Goal: Task Accomplishment & Management: Use online tool/utility

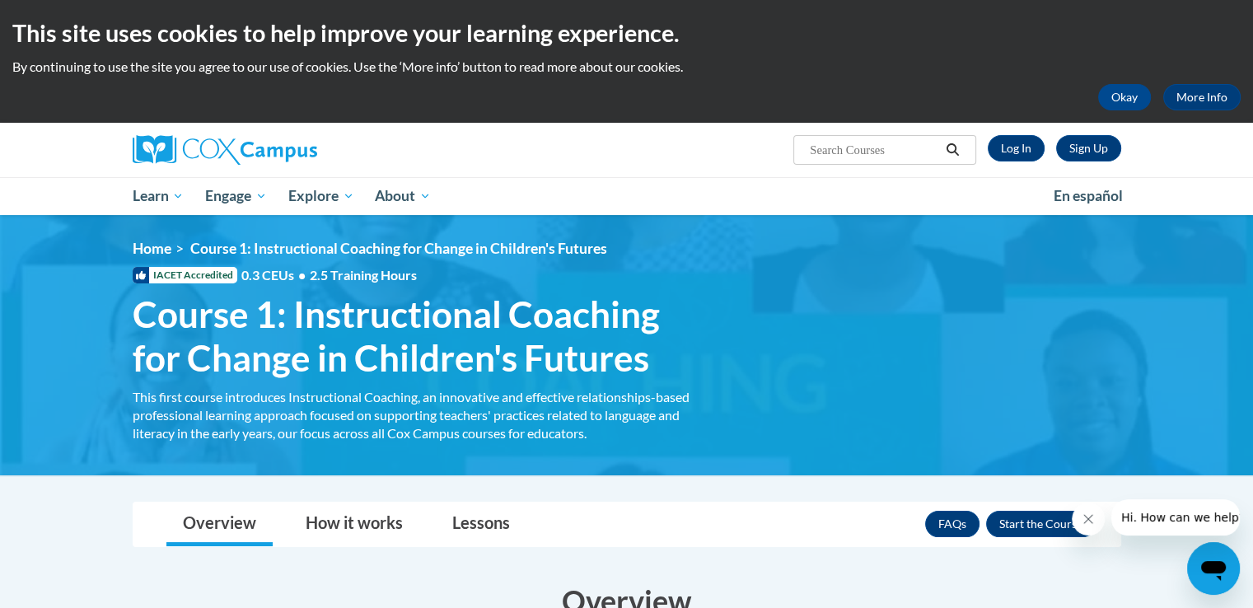
click at [576, 278] on div "IACET Accredited 0.3 CEUs • 2.5 Training Hours" at bounding box center [416, 275] width 593 height 18
click at [1022, 139] on link "Log In" at bounding box center [1016, 148] width 57 height 26
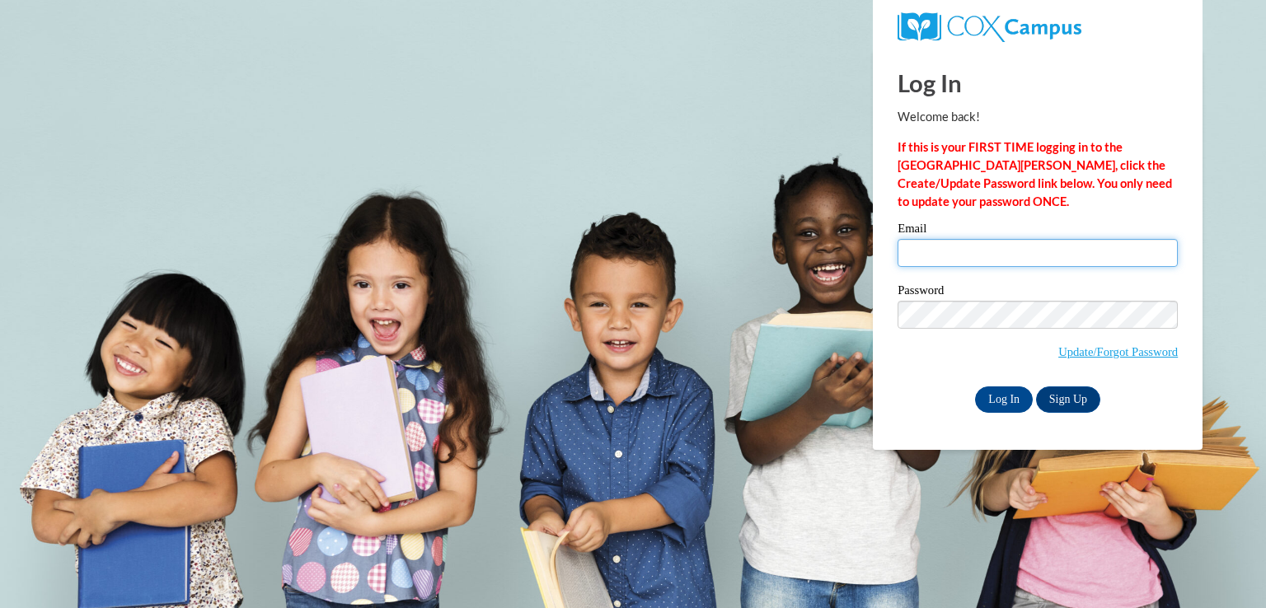
click at [1004, 255] on input "Email" at bounding box center [1037, 253] width 280 height 28
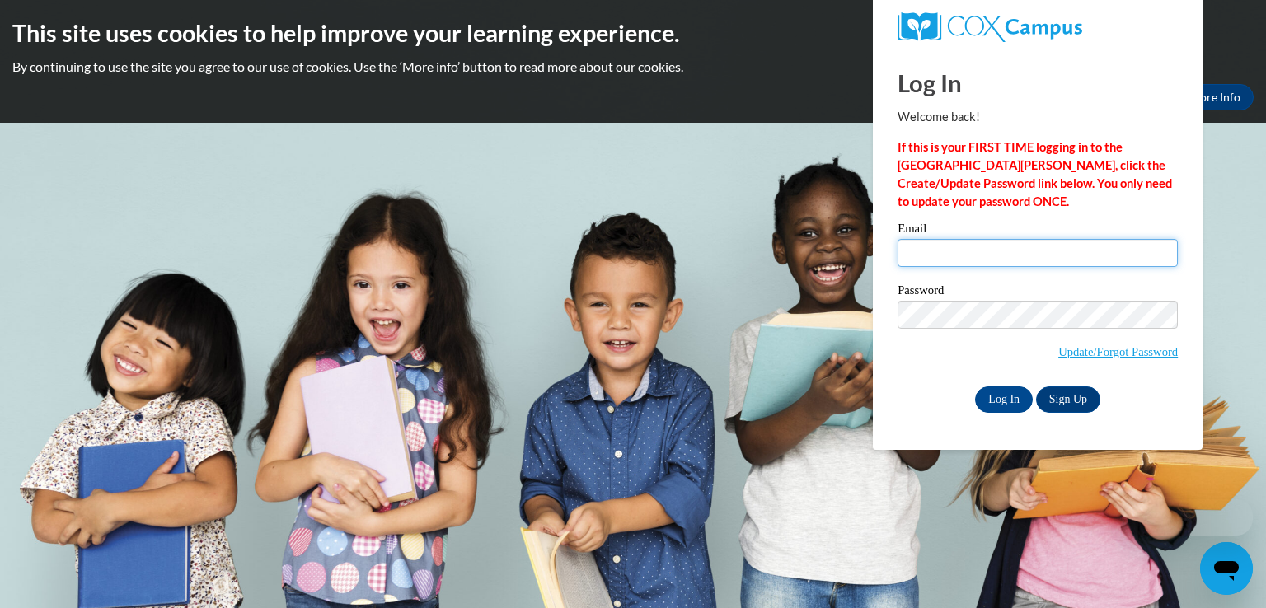
type input "spineda1@my.westga.edu"
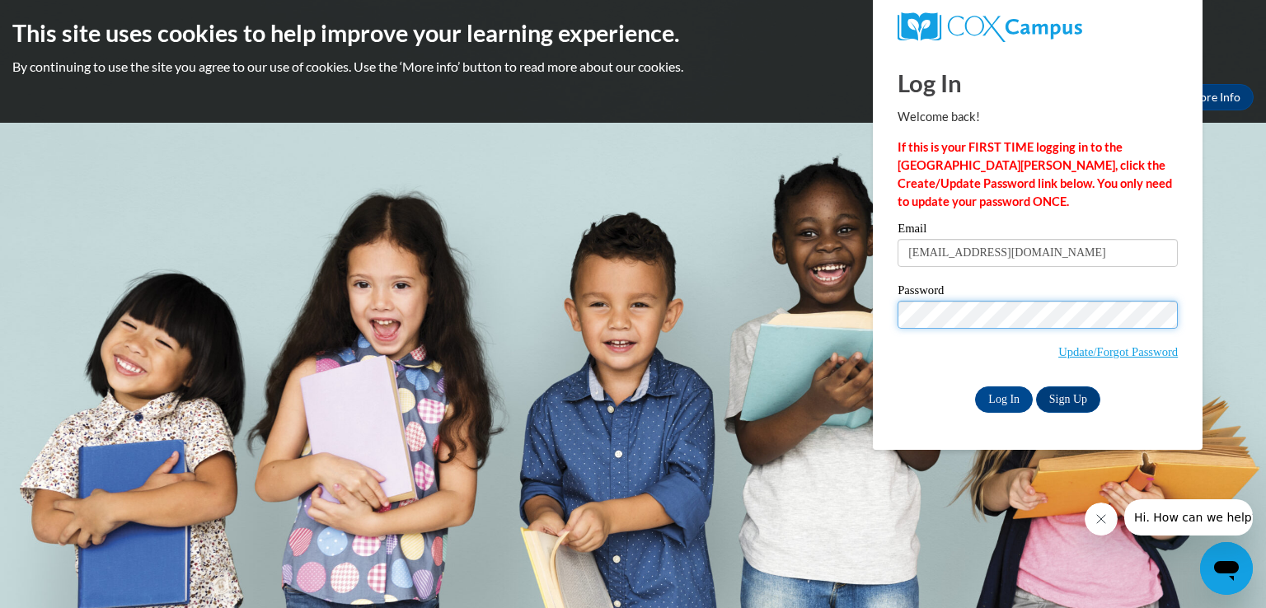
click at [975, 386] on input "Log In" at bounding box center [1004, 399] width 58 height 26
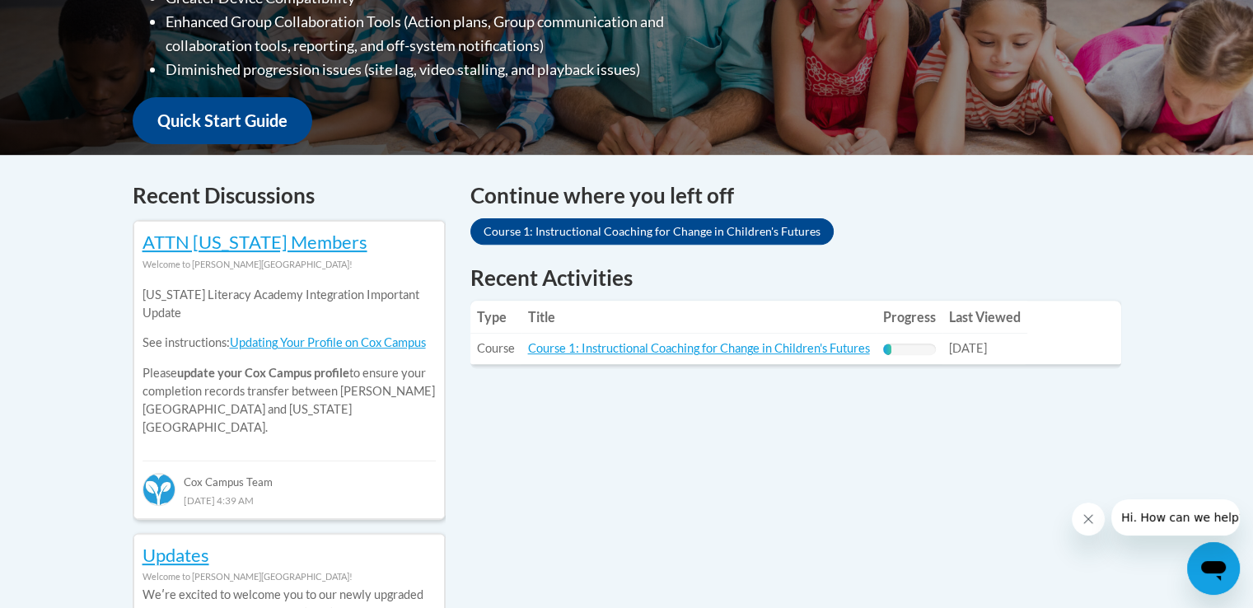
scroll to position [547, 0]
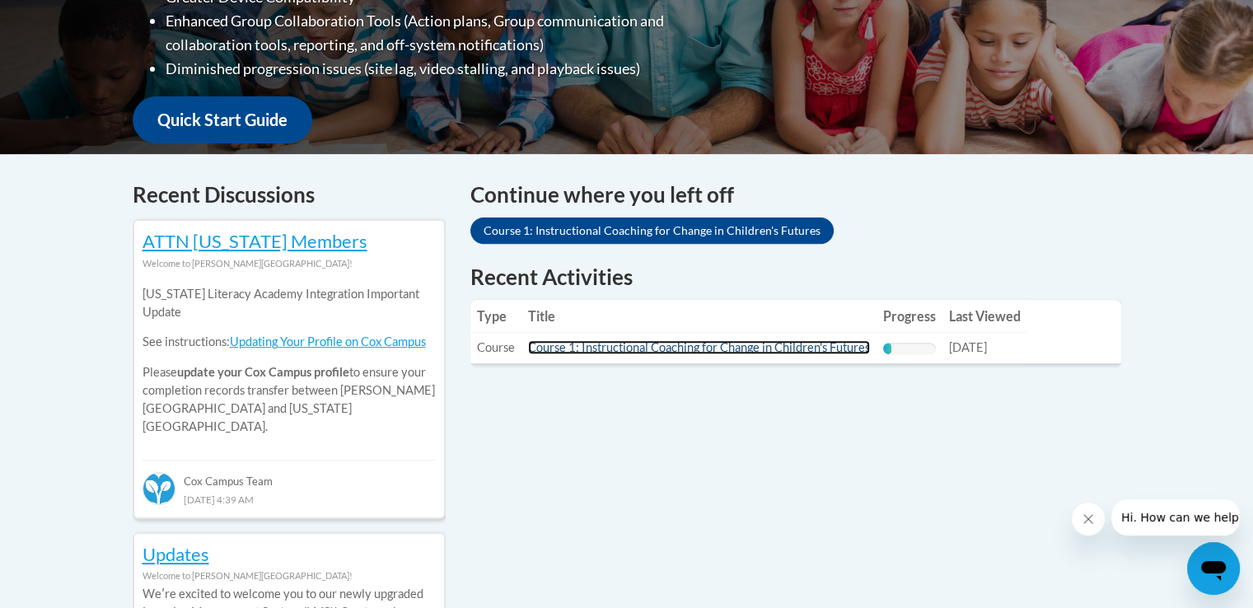
click at [778, 348] on link "Course 1: Instructional Coaching for Change in Children's Futures" at bounding box center [699, 347] width 342 height 14
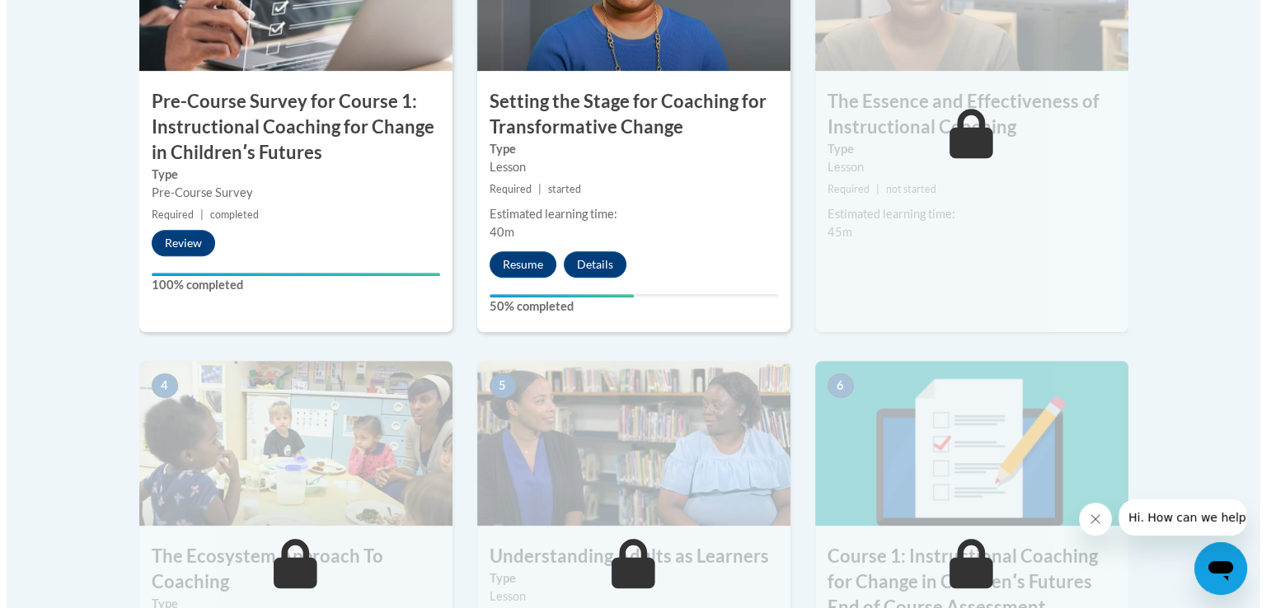
scroll to position [817, 0]
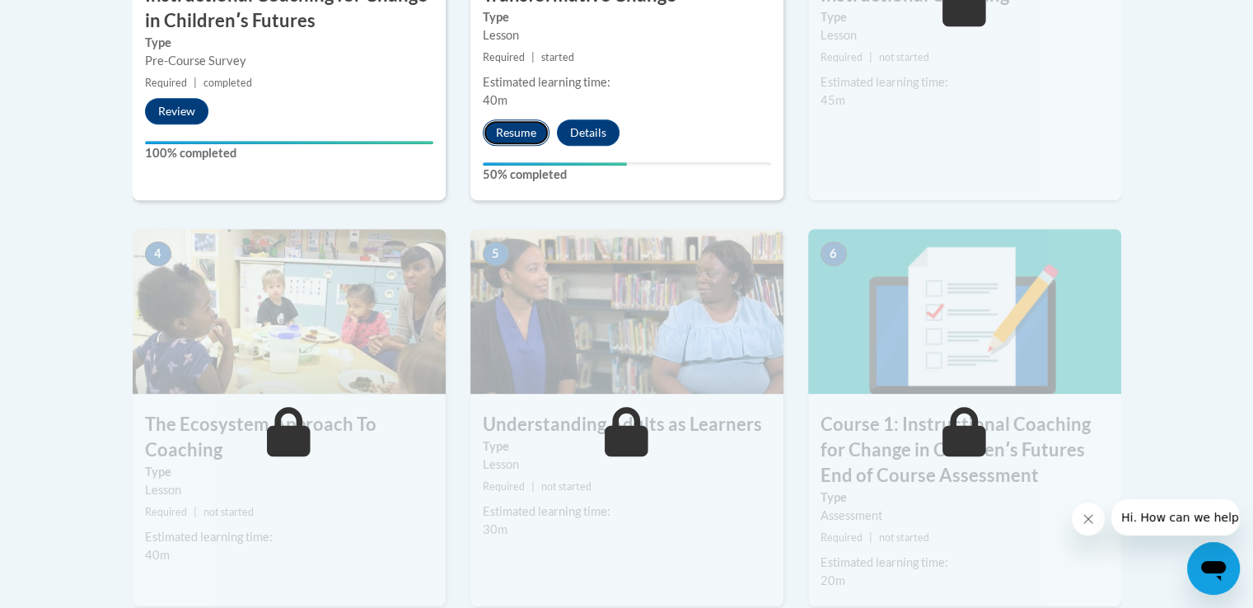
click at [527, 137] on button "Resume" at bounding box center [516, 132] width 67 height 26
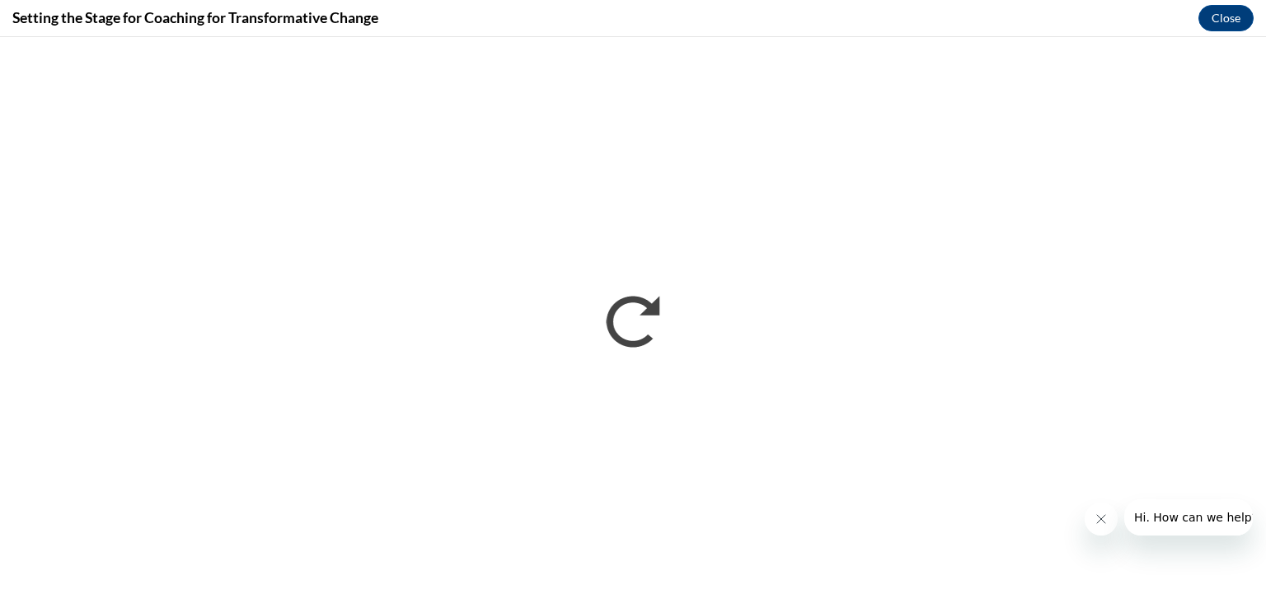
scroll to position [0, 0]
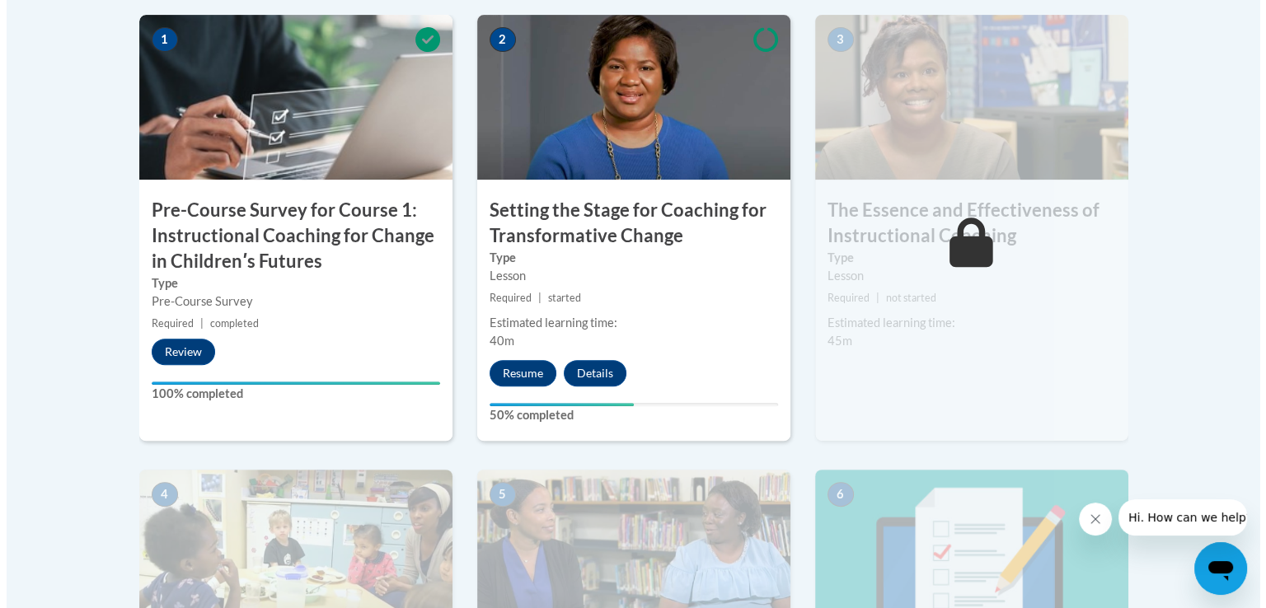
scroll to position [577, 0]
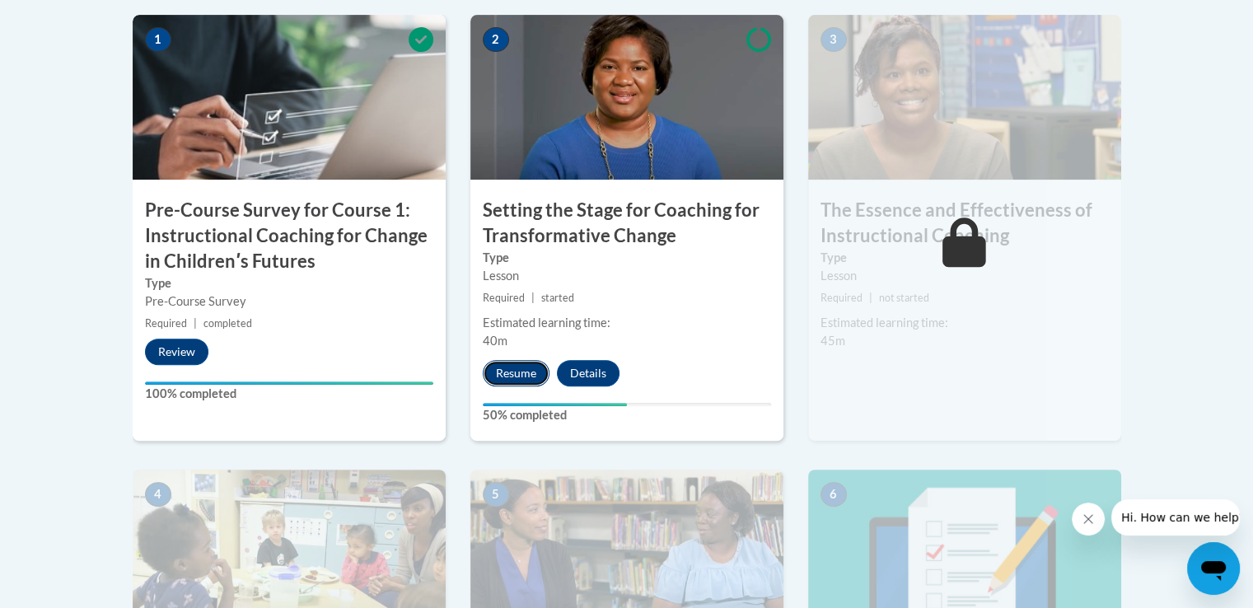
click at [531, 374] on button "Resume" at bounding box center [516, 373] width 67 height 26
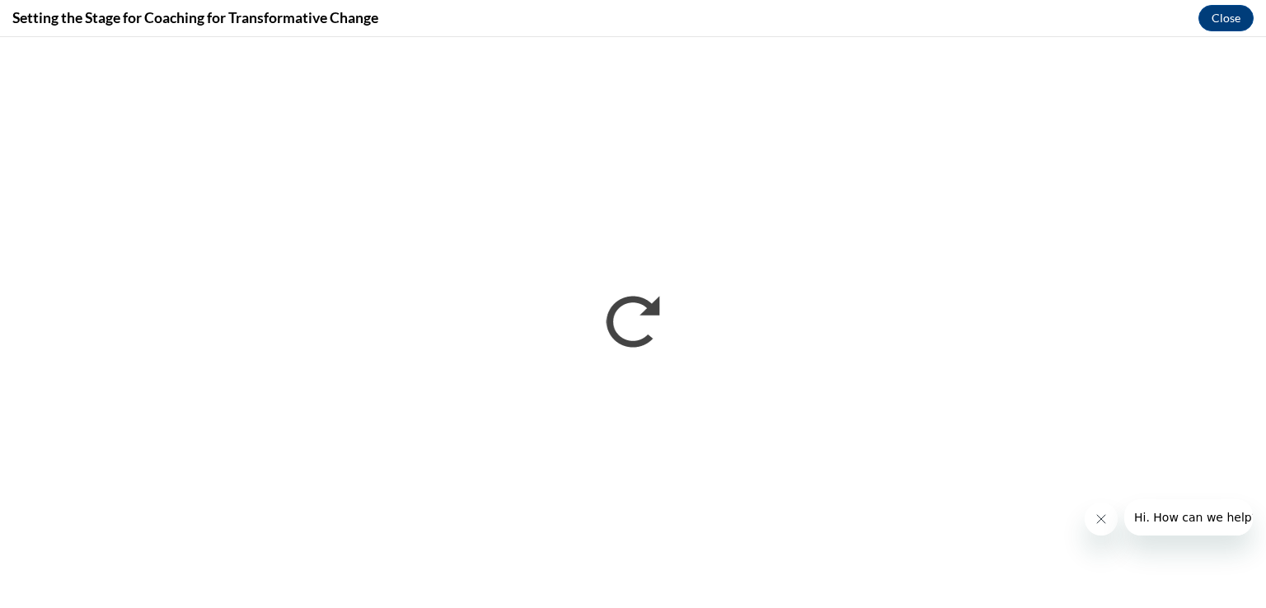
scroll to position [0, 0]
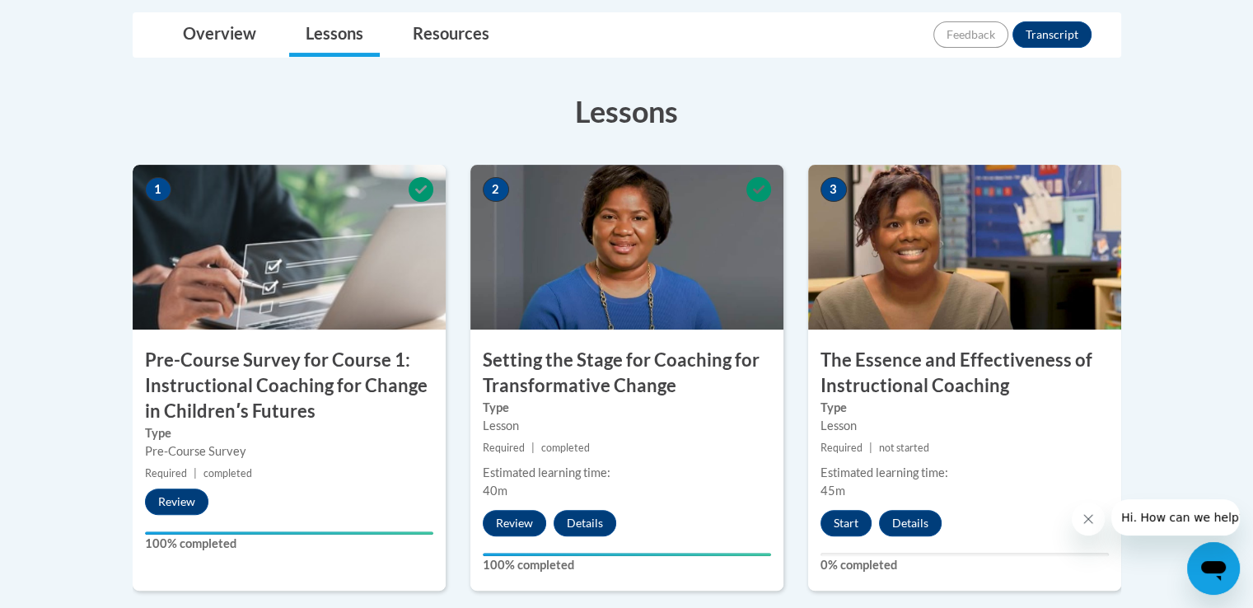
scroll to position [438, 0]
